Goal: Task Accomplishment & Management: Use online tool/utility

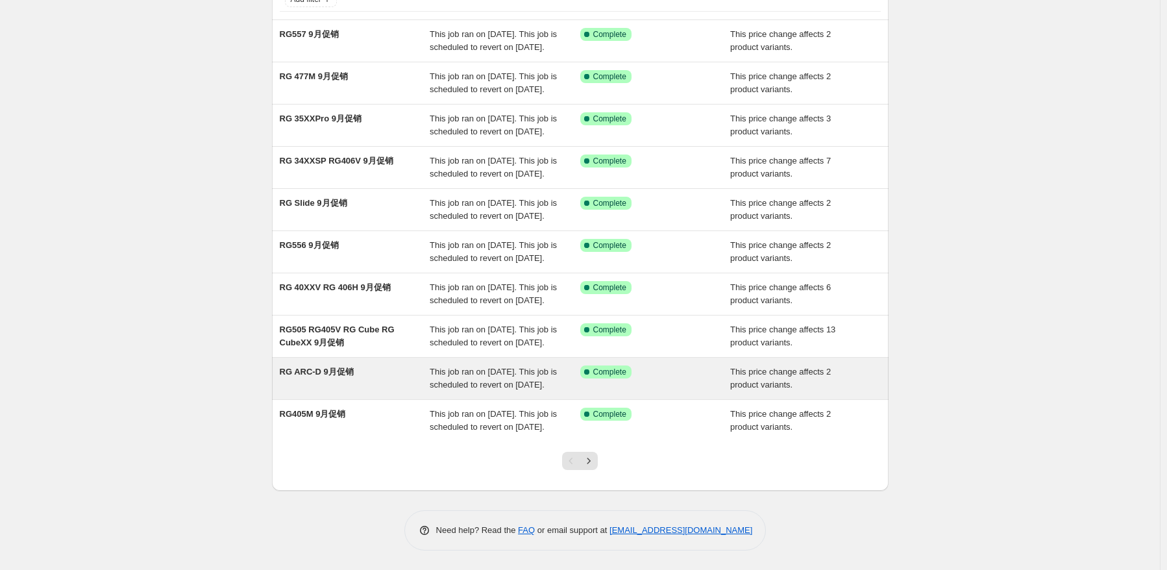
scroll to position [226, 0]
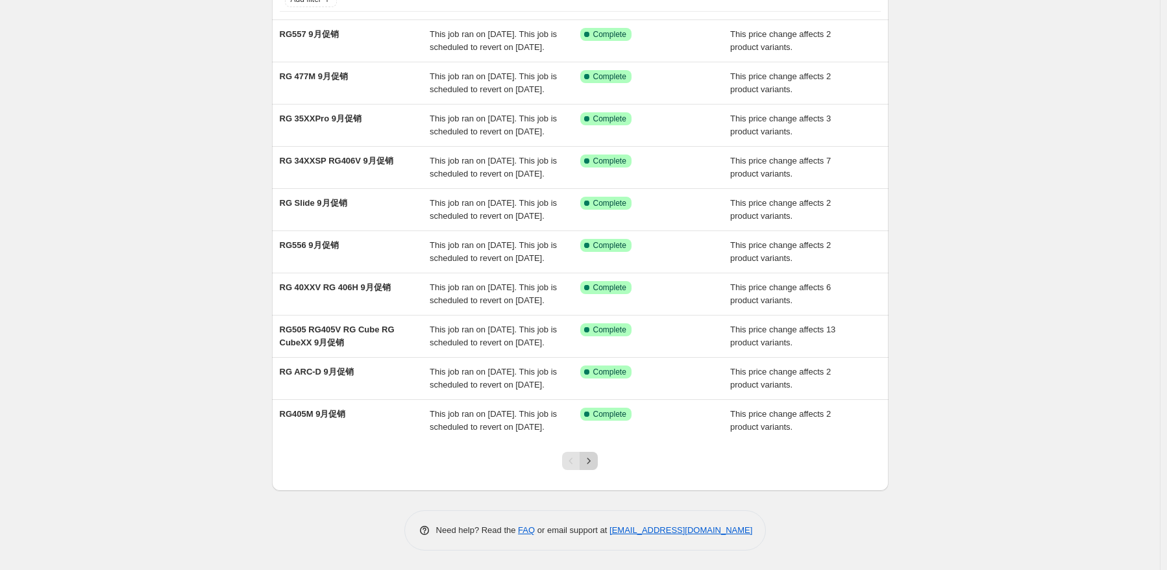
click at [589, 460] on icon "Next" at bounding box center [588, 460] width 13 height 13
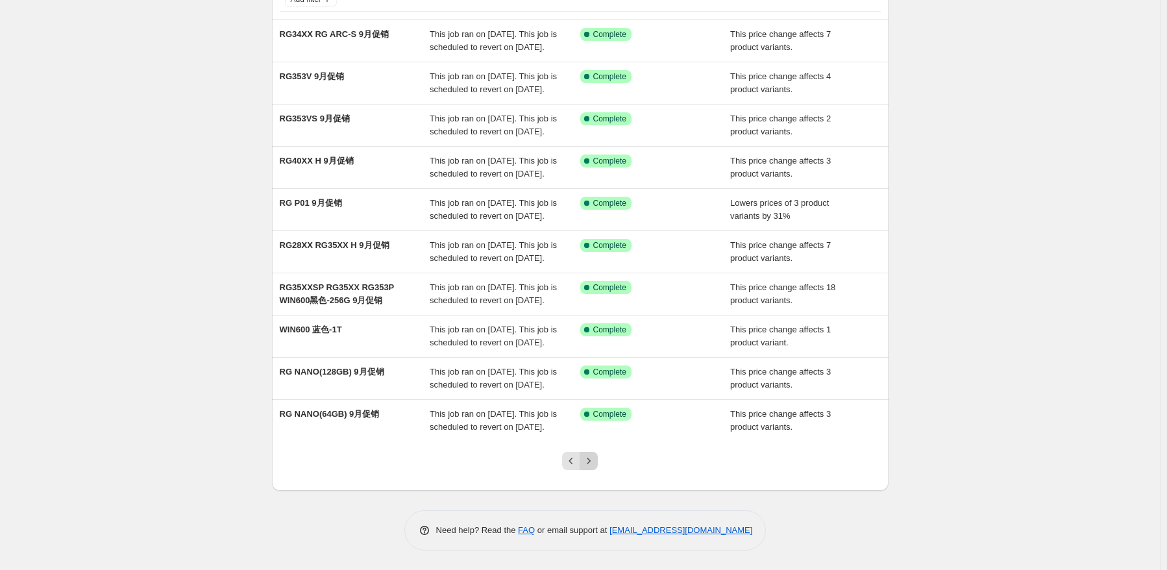
click at [591, 461] on icon "Next" at bounding box center [588, 461] width 3 height 6
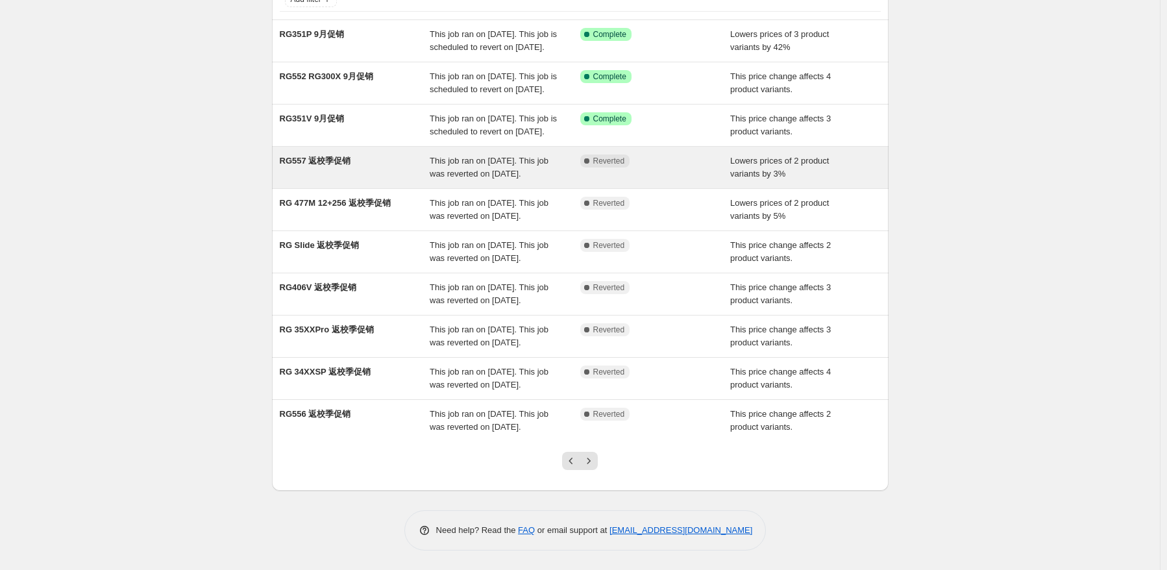
click at [491, 154] on div "This job ran on 2025年8月17日. This job was reverted on 2025年8月28日." at bounding box center [505, 167] width 151 height 26
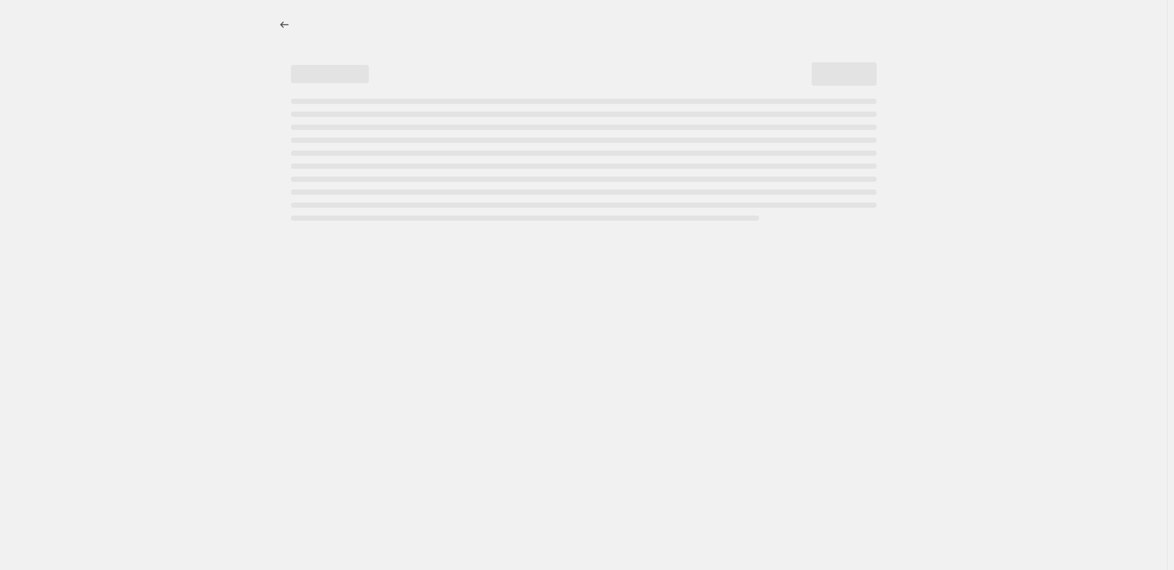
select select "percentage"
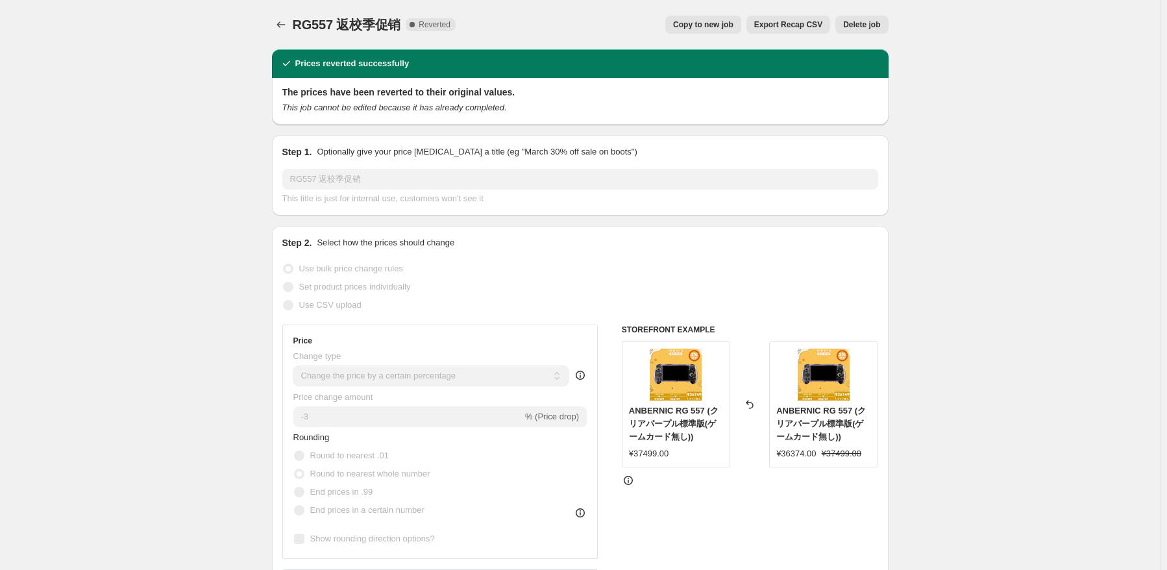
click at [276, 12] on div "RG557 返校季促销. This page is ready RG557 返校季促销 Complete Reverted Copy to new job E…" at bounding box center [580, 24] width 617 height 49
click at [283, 23] on icon "Price change jobs" at bounding box center [281, 24] width 13 height 13
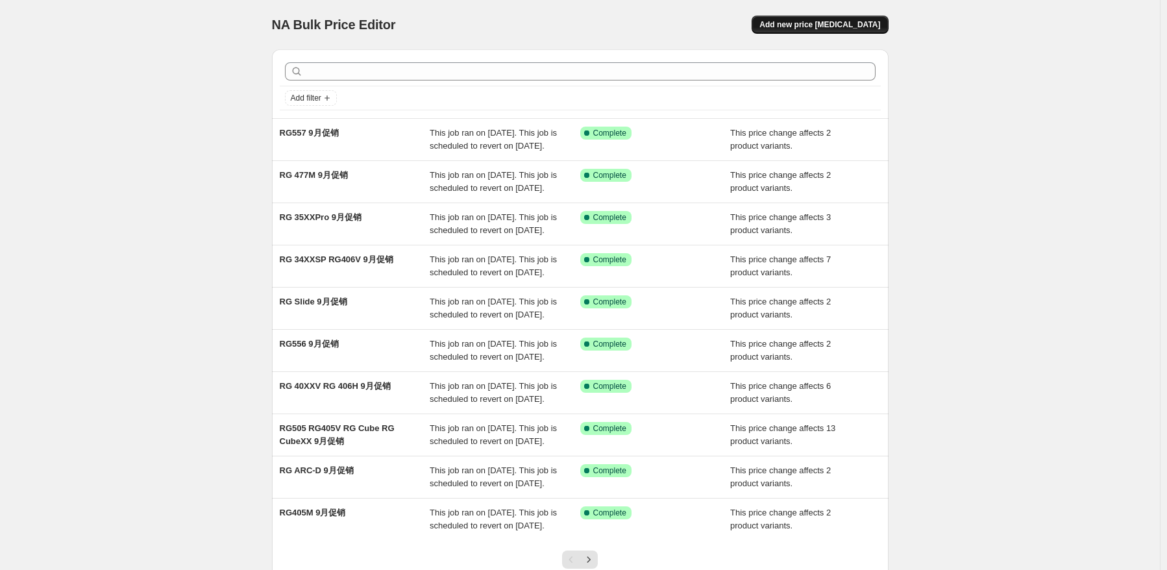
click at [816, 28] on span "Add new price change job" at bounding box center [819, 24] width 121 height 10
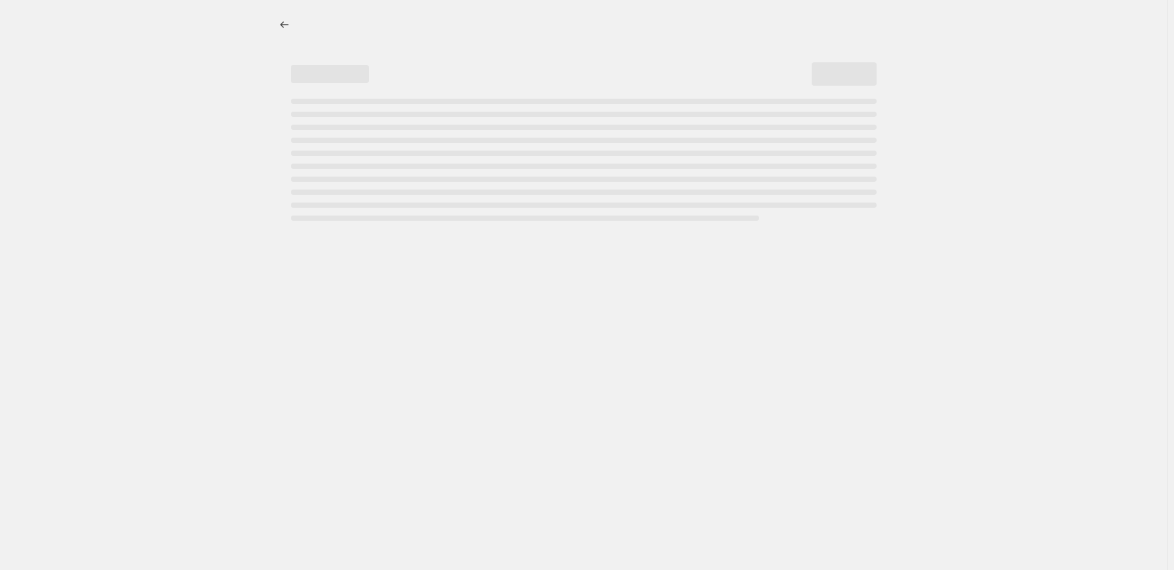
select select "percentage"
